Goal: Task Accomplishment & Management: Use online tool/utility

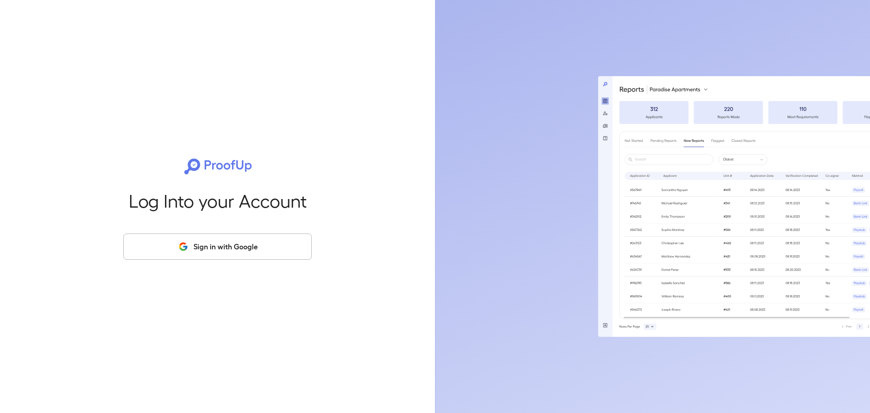
click at [209, 250] on button "Sign in with Google" at bounding box center [217, 246] width 188 height 26
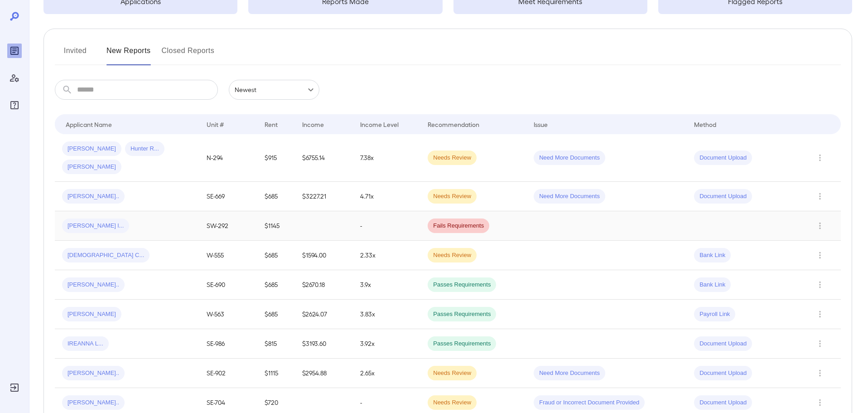
scroll to position [91, 0]
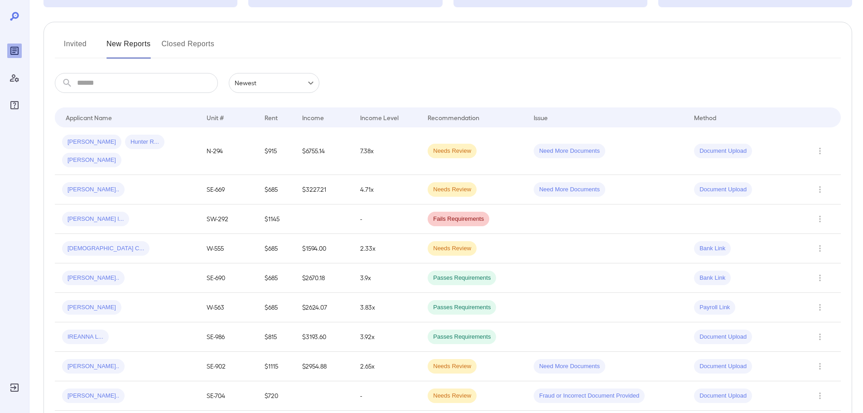
click at [110, 92] on input "text" at bounding box center [147, 83] width 141 height 20
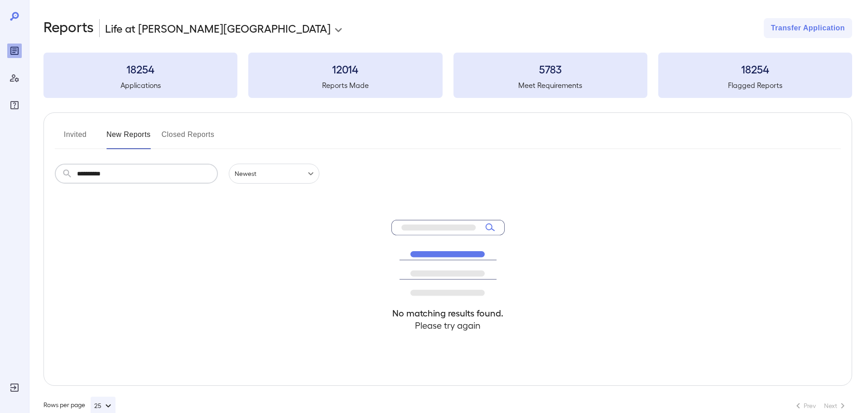
type input "**********"
